Goal: Use online tool/utility: Utilize a website feature to perform a specific function

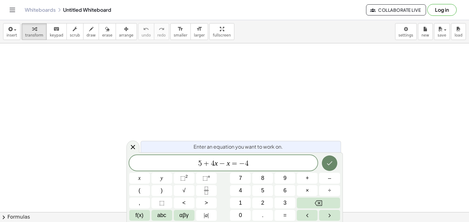
click at [325, 163] on button "Done" at bounding box center [329, 162] width 15 height 15
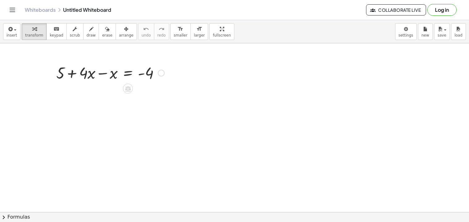
click at [92, 71] on div at bounding box center [110, 72] width 114 height 21
click at [114, 89] on span "−" at bounding box center [116, 88] width 4 height 9
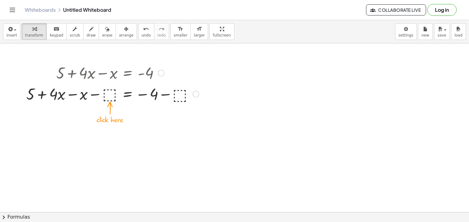
click at [111, 93] on div at bounding box center [112, 93] width 179 height 21
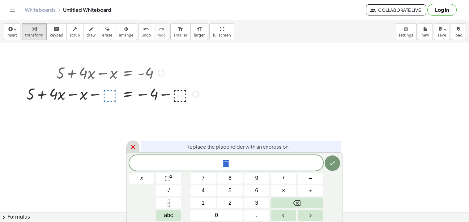
click at [133, 148] on icon at bounding box center [132, 146] width 7 height 7
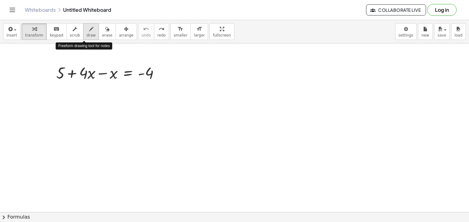
click at [87, 36] on span "draw" at bounding box center [91, 35] width 9 height 4
drag, startPoint x: 47, startPoint y: 85, endPoint x: 54, endPoint y: 85, distance: 6.5
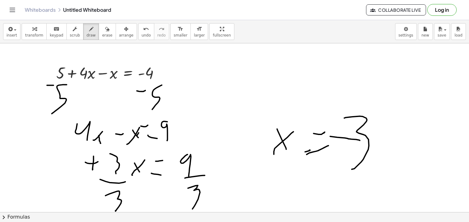
drag, startPoint x: 330, startPoint y: 136, endPoint x: 361, endPoint y: 141, distance: 30.6
drag, startPoint x: 155, startPoint y: 129, endPoint x: 161, endPoint y: 132, distance: 6.4
drag, startPoint x: 174, startPoint y: 168, endPoint x: 180, endPoint y: 170, distance: 6.3
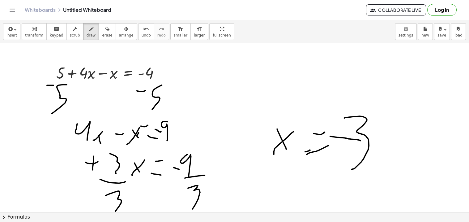
click at [103, 31] on div "button" at bounding box center [107, 28] width 10 height 7
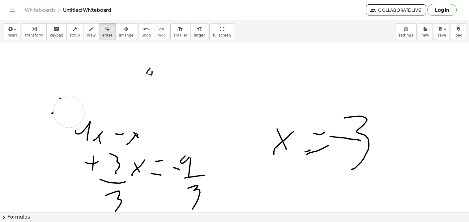
drag, startPoint x: 33, startPoint y: 69, endPoint x: 66, endPoint y: 111, distance: 53.8
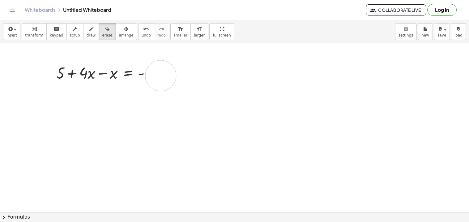
click at [119, 27] on div "button" at bounding box center [126, 28] width 15 height 7
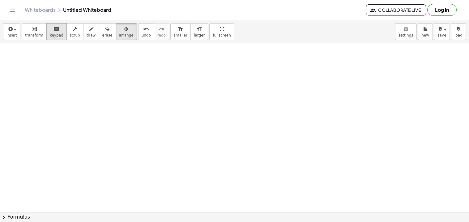
click at [57, 32] on div "keyboard" at bounding box center [57, 28] width 14 height 7
click at [50, 36] on span "keypad" at bounding box center [57, 35] width 14 height 4
click at [32, 28] on icon "button" at bounding box center [34, 28] width 4 height 7
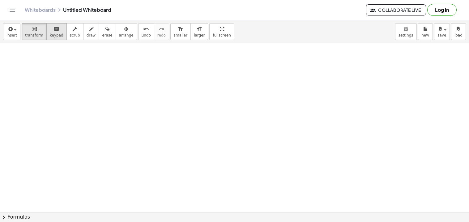
click at [50, 35] on span "keypad" at bounding box center [57, 35] width 14 height 4
click at [11, 30] on icon "button" at bounding box center [10, 28] width 6 height 7
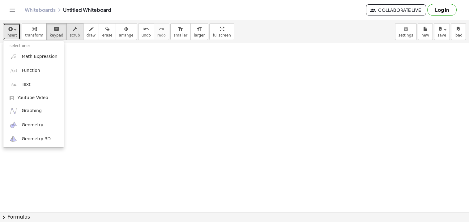
click at [69, 38] on button "scrub" at bounding box center [75, 31] width 17 height 17
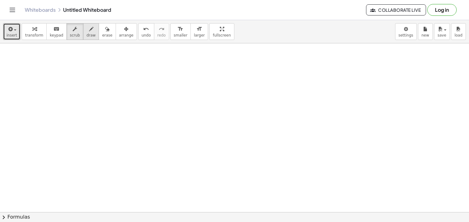
click at [87, 34] on span "draw" at bounding box center [91, 35] width 9 height 4
click at [102, 34] on span "erase" at bounding box center [107, 35] width 10 height 4
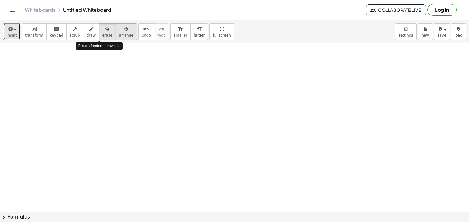
click at [116, 32] on button "arrange" at bounding box center [126, 31] width 21 height 17
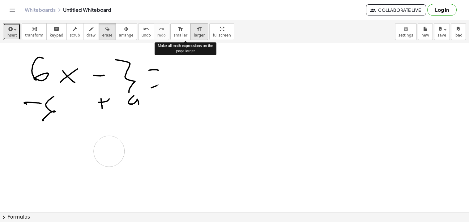
click at [191, 38] on button "format_size larger" at bounding box center [200, 31] width 18 height 17
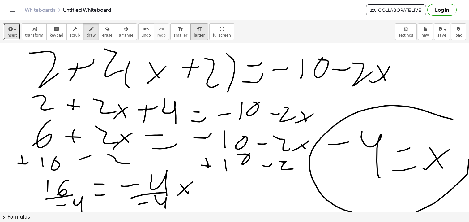
scroll to position [0, 2]
